Goal: Find specific page/section: Find specific page/section

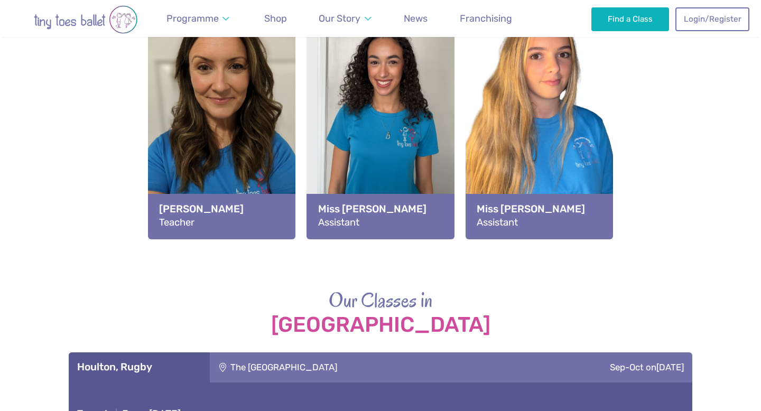
scroll to position [1263, 0]
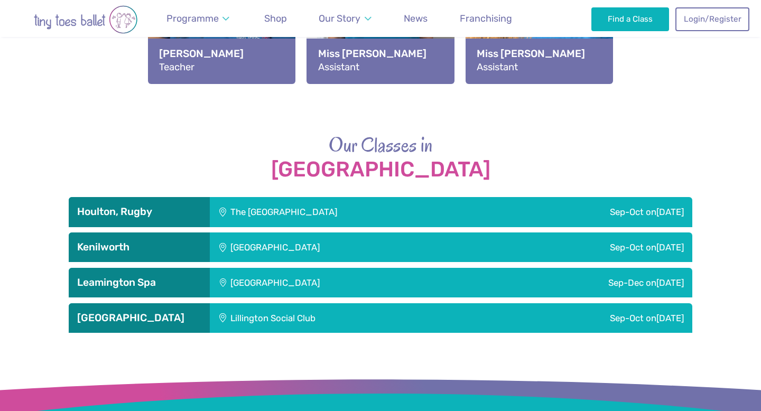
scroll to position [1459, 0]
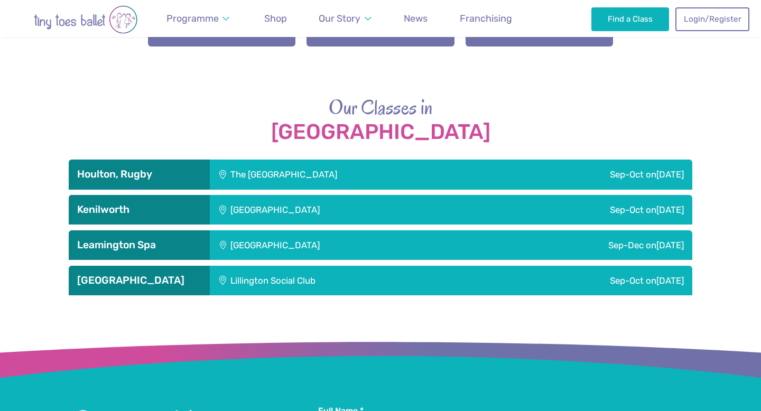
click at [274, 170] on div "The [GEOGRAPHIC_DATA]" at bounding box center [354, 175] width 289 height 30
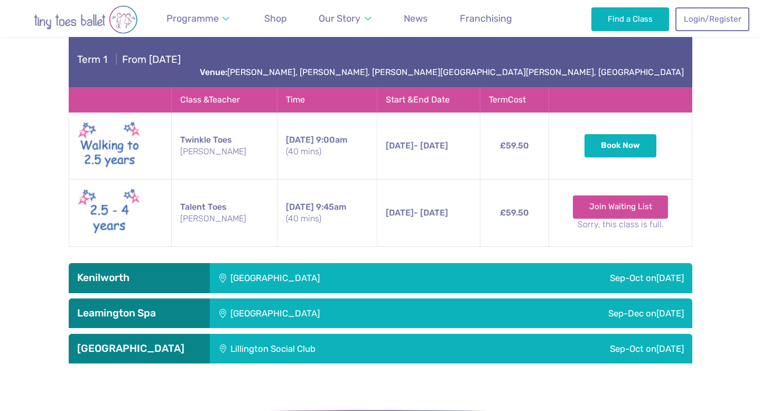
scroll to position [1628, 0]
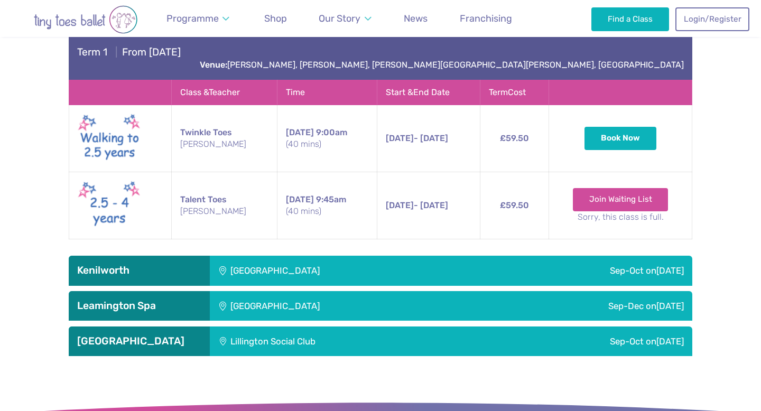
click at [263, 256] on div "[GEOGRAPHIC_DATA]" at bounding box center [346, 271] width 273 height 30
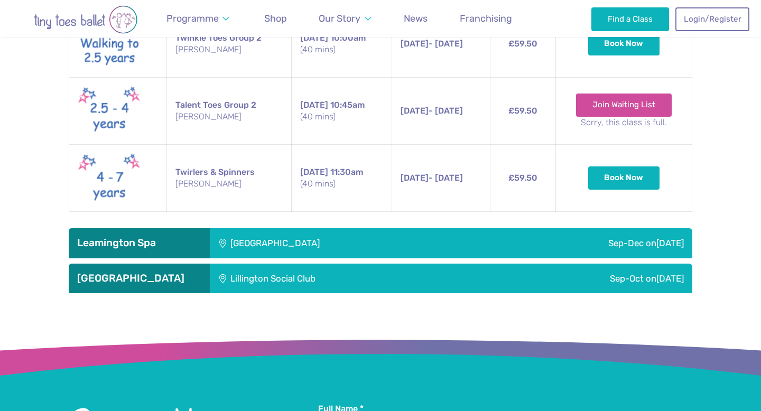
scroll to position [2141, 0]
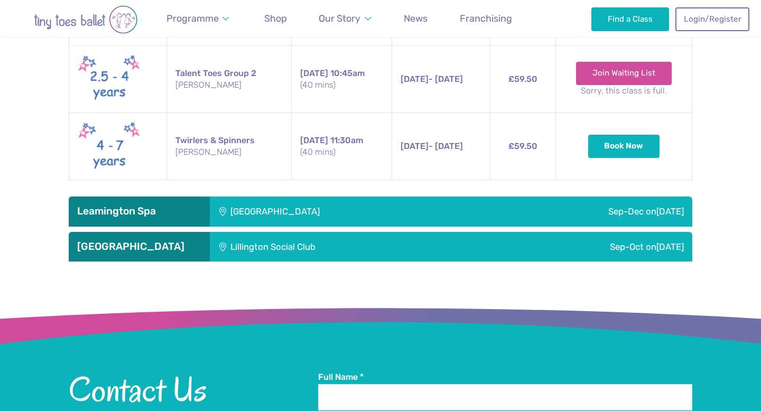
click at [271, 204] on div "[GEOGRAPHIC_DATA]" at bounding box center [345, 211] width 270 height 30
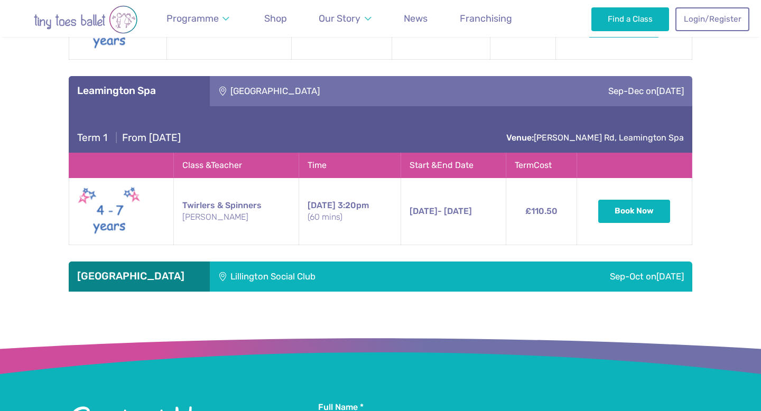
scroll to position [2274, 0]
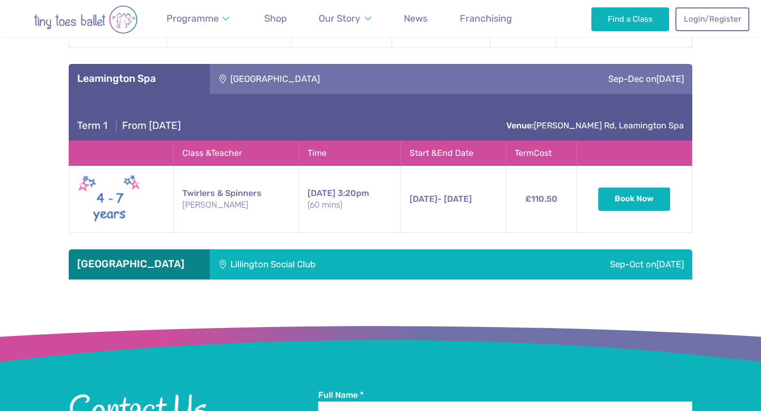
click at [264, 249] on div "Lillington Social Club" at bounding box center [344, 264] width 268 height 30
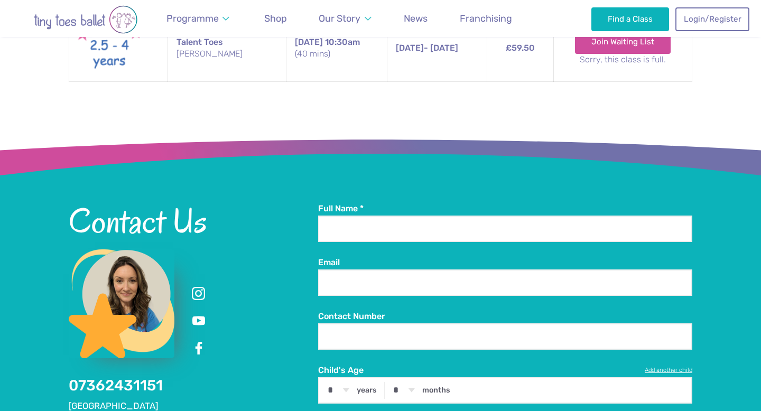
scroll to position [2747, 0]
